Goal: Task Accomplishment & Management: Use online tool/utility

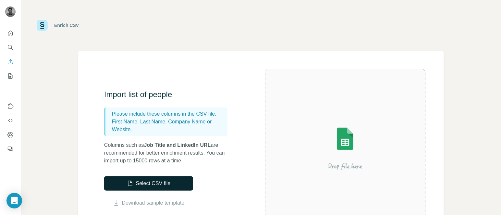
click at [137, 180] on button "Select CSV file" at bounding box center [148, 183] width 89 height 14
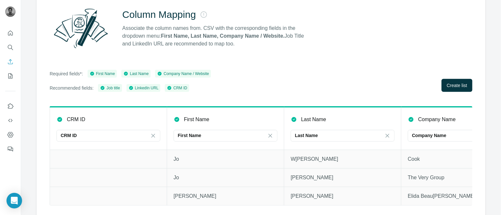
scroll to position [70, 0]
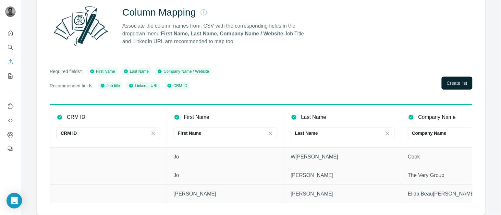
click at [462, 77] on button "Create list" at bounding box center [457, 83] width 31 height 13
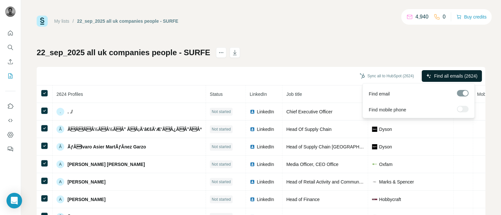
click at [438, 71] on button "Find all emails (2624)" at bounding box center [452, 76] width 60 height 12
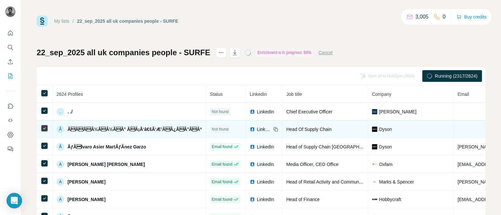
click at [251, 130] on img at bounding box center [252, 129] width 5 height 5
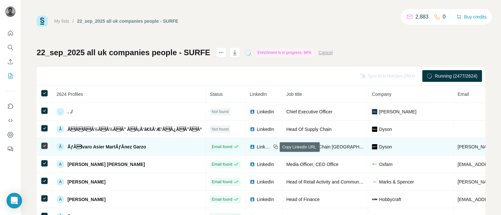
click at [273, 146] on icon at bounding box center [275, 146] width 5 height 5
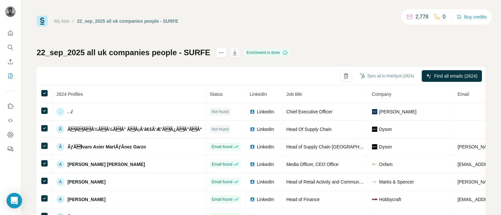
click at [233, 55] on icon "button" at bounding box center [235, 52] width 4 height 5
